Goal: Navigation & Orientation: Find specific page/section

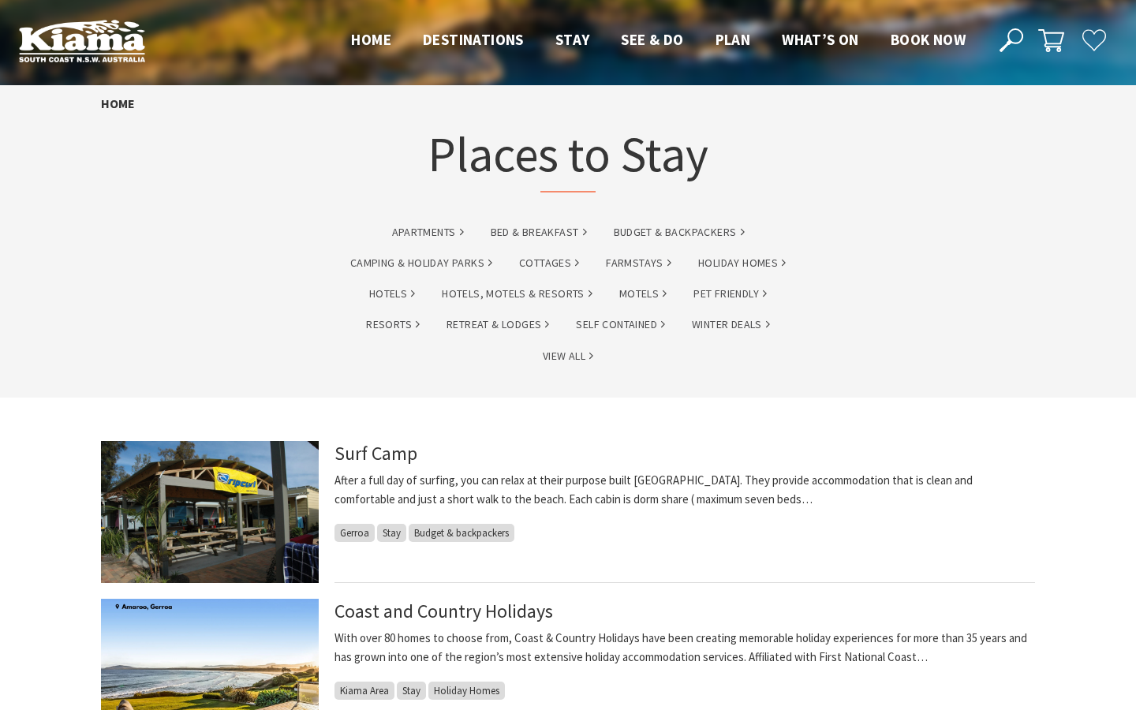
click at [269, 245] on div "Apartments Bed & Breakfast Budget & backpackers Camping & Holiday Parks Cottage…" at bounding box center [568, 304] width 947 height 186
click at [559, 232] on link "Budget & backpackers" at bounding box center [679, 232] width 131 height 18
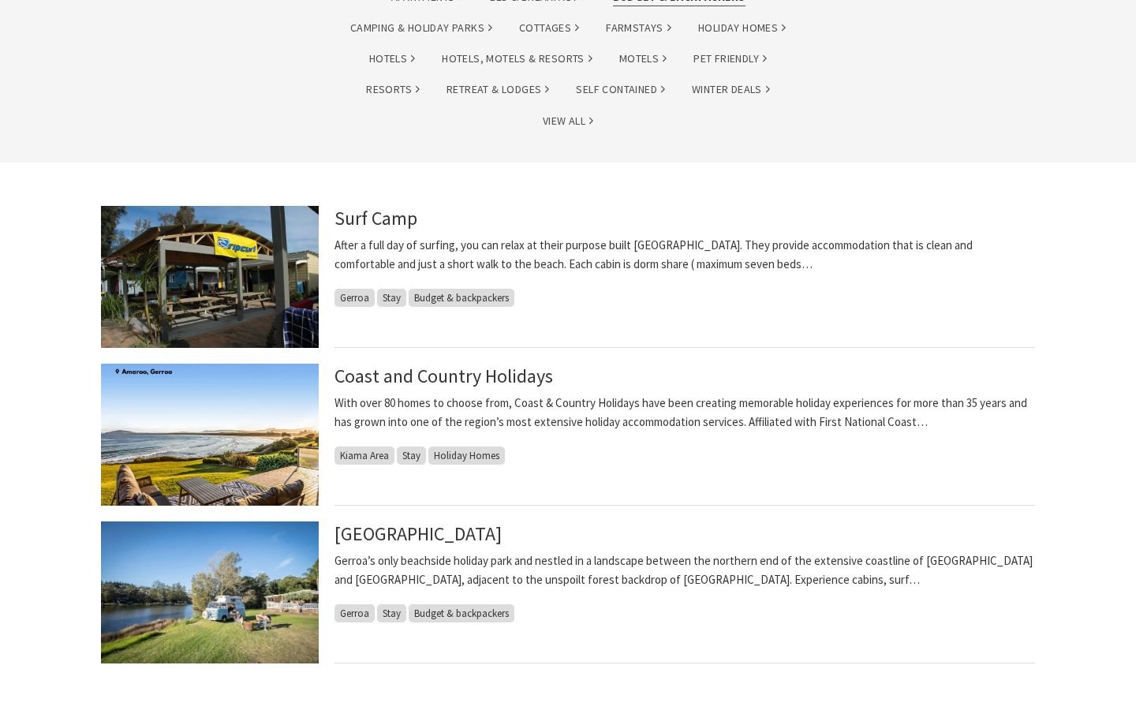
scroll to position [92, 0]
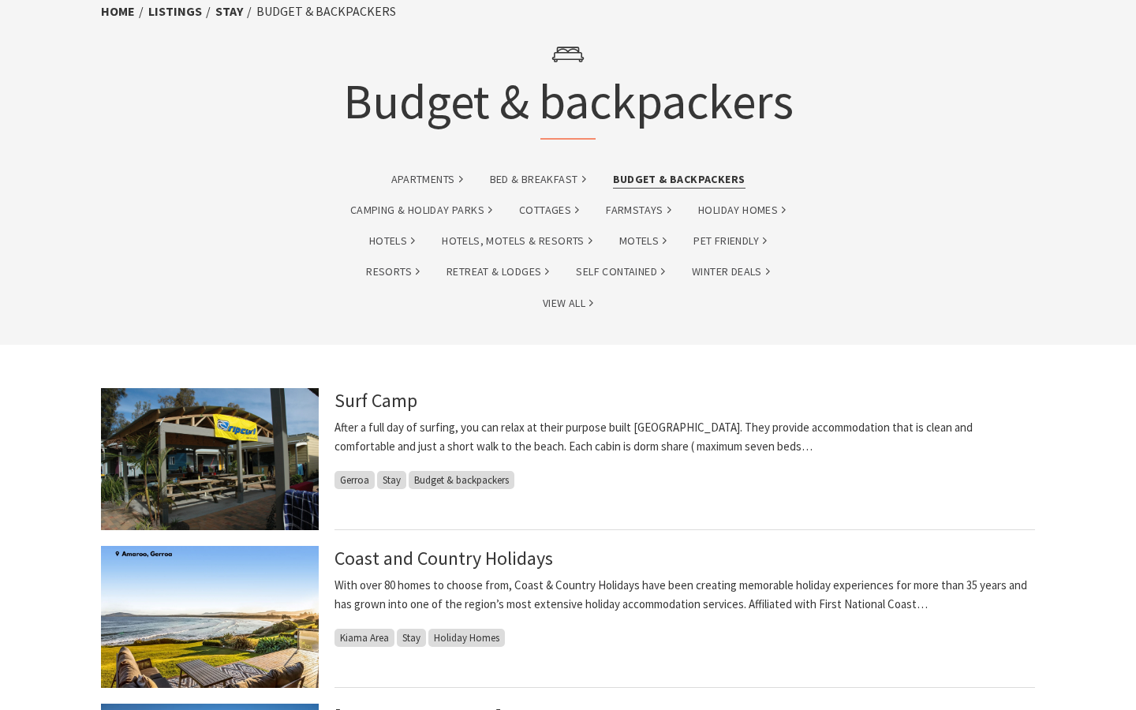
click at [459, 483] on span "Budget & backpackers" at bounding box center [462, 480] width 106 height 18
click at [372, 398] on link "Surf Camp" at bounding box center [376, 400] width 83 height 25
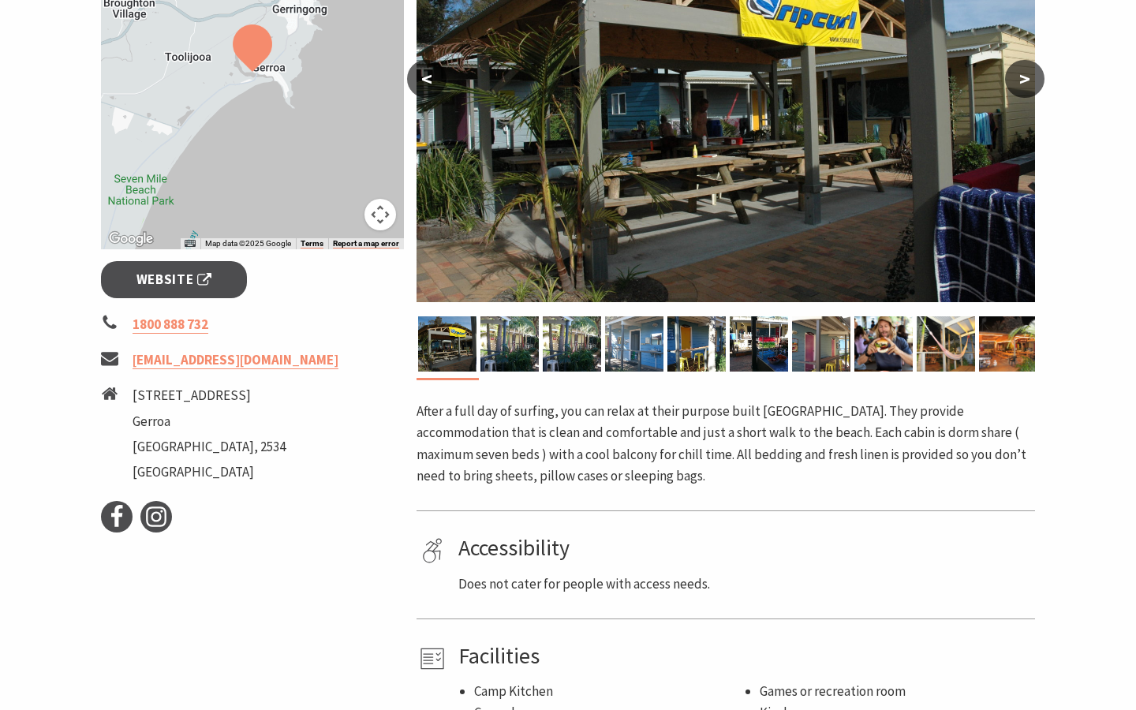
scroll to position [398, 0]
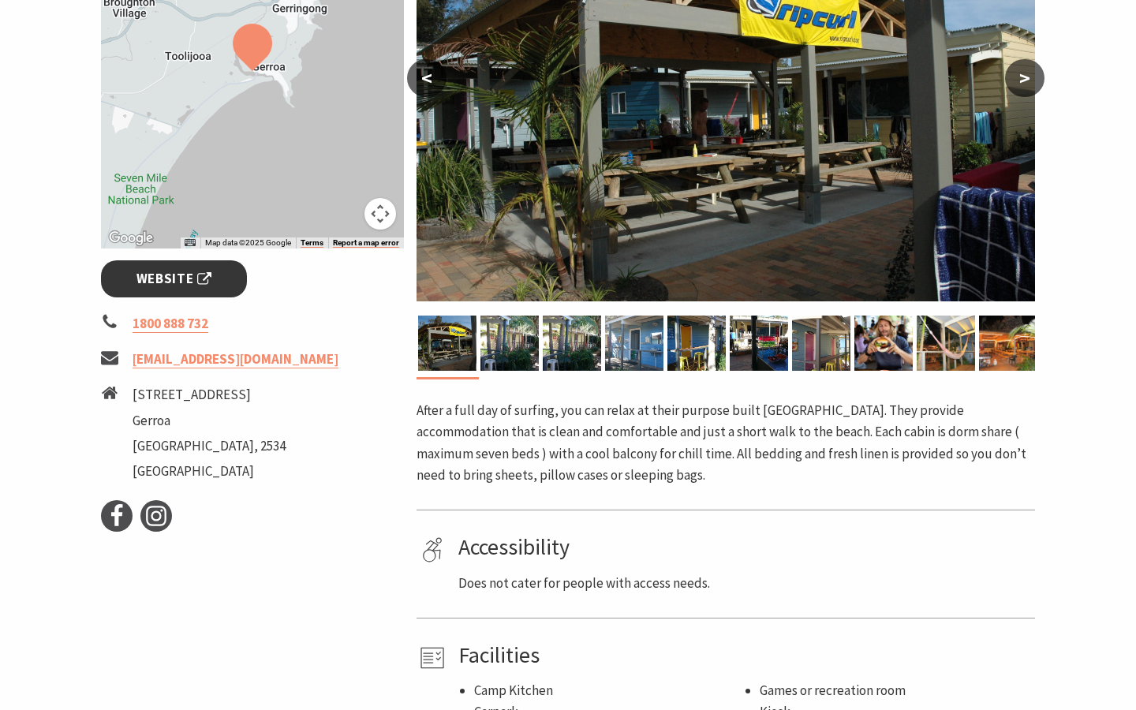
click at [172, 275] on span "Website" at bounding box center [174, 278] width 76 height 21
